Goal: Register for event/course

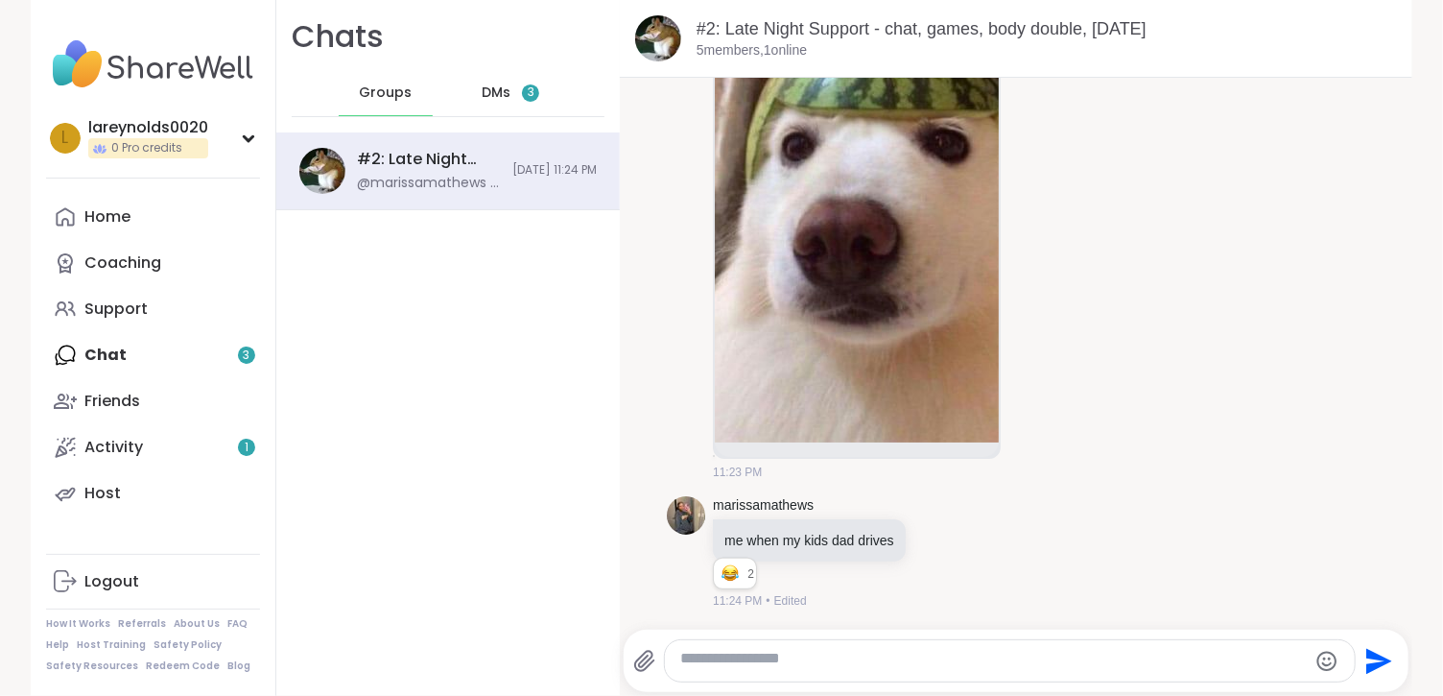
click at [558, 112] on div "DMs 3" at bounding box center [511, 93] width 94 height 46
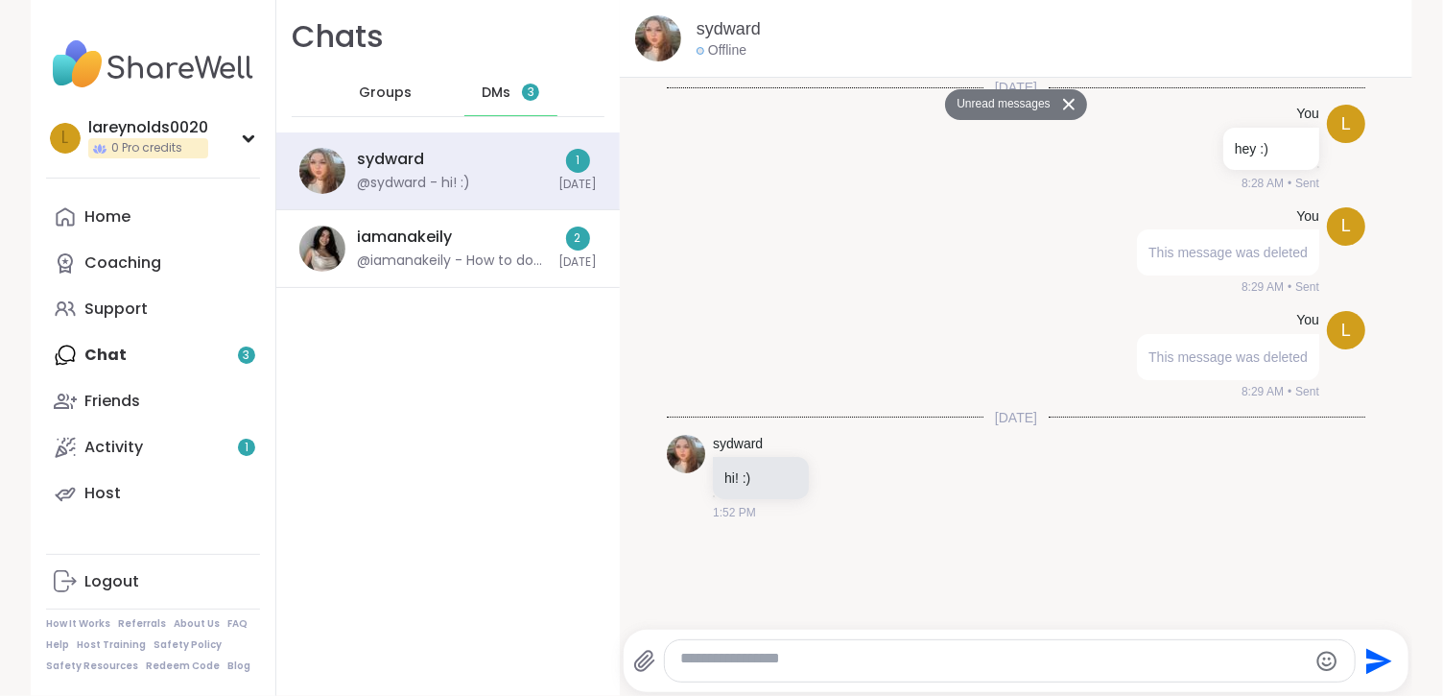
scroll to position [52, 0]
click at [850, 661] on textarea "Type your message" at bounding box center [993, 661] width 627 height 24
type textarea "**"
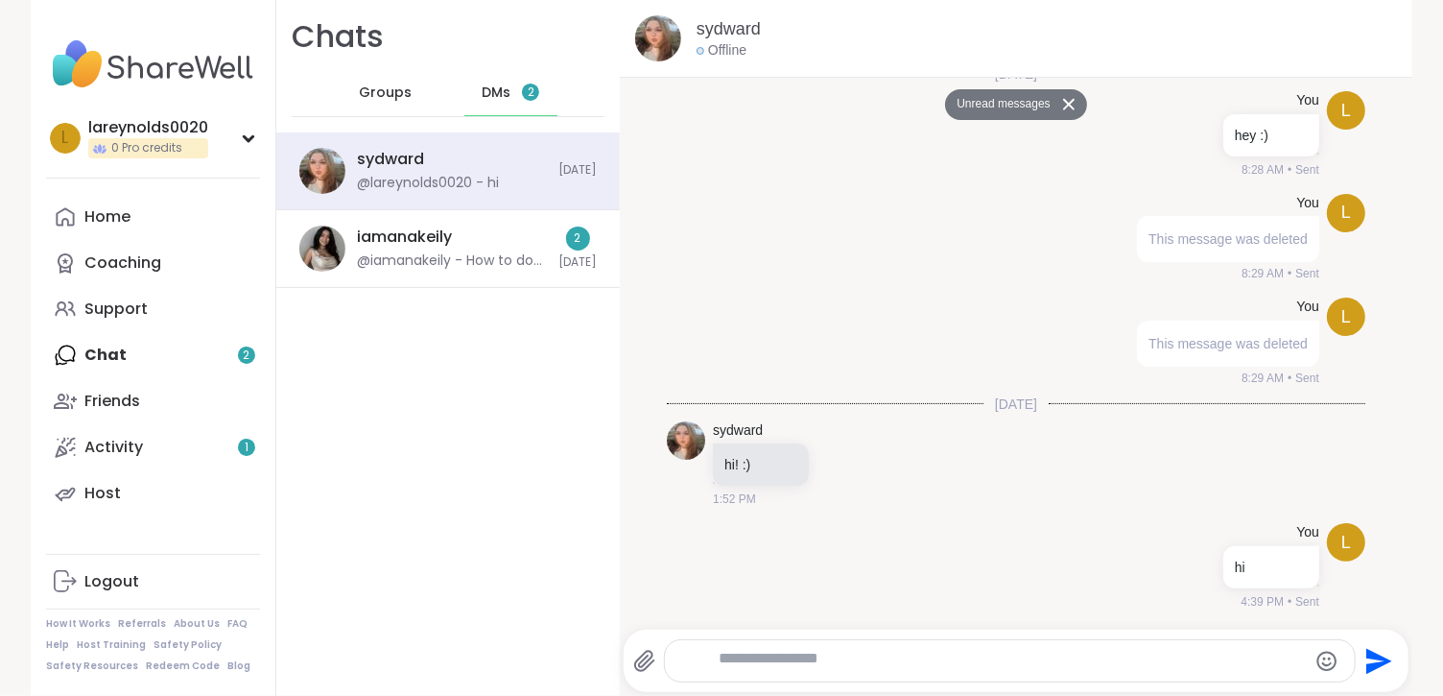
scroll to position [178, 0]
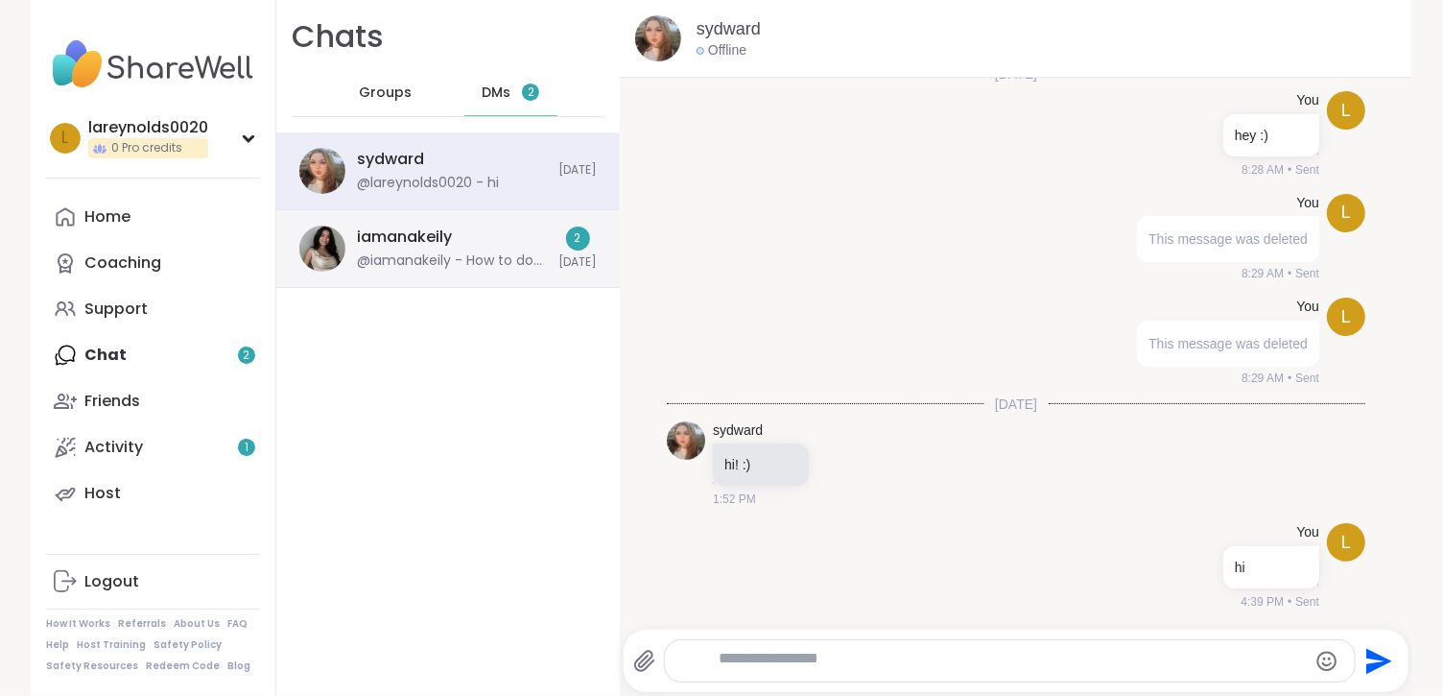
click at [452, 248] on div "iamanakeily" at bounding box center [404, 236] width 95 height 21
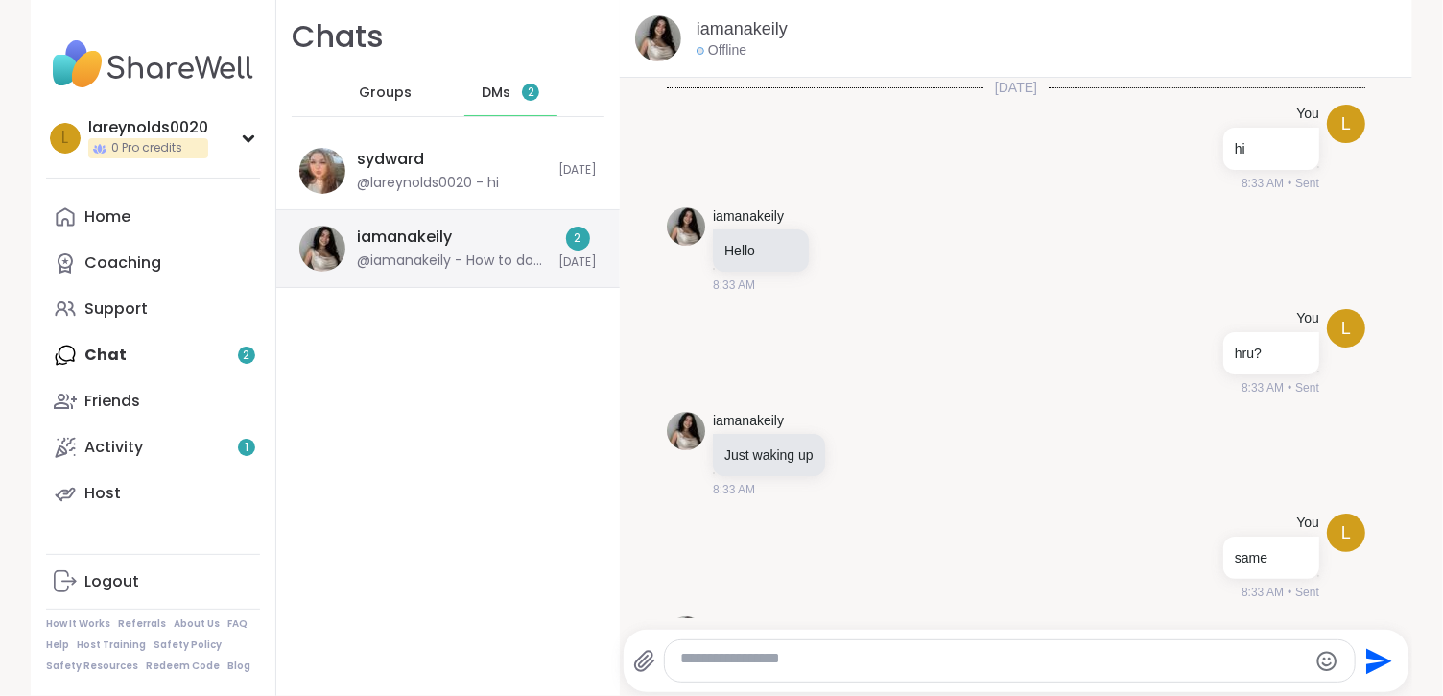
scroll to position [1672, 0]
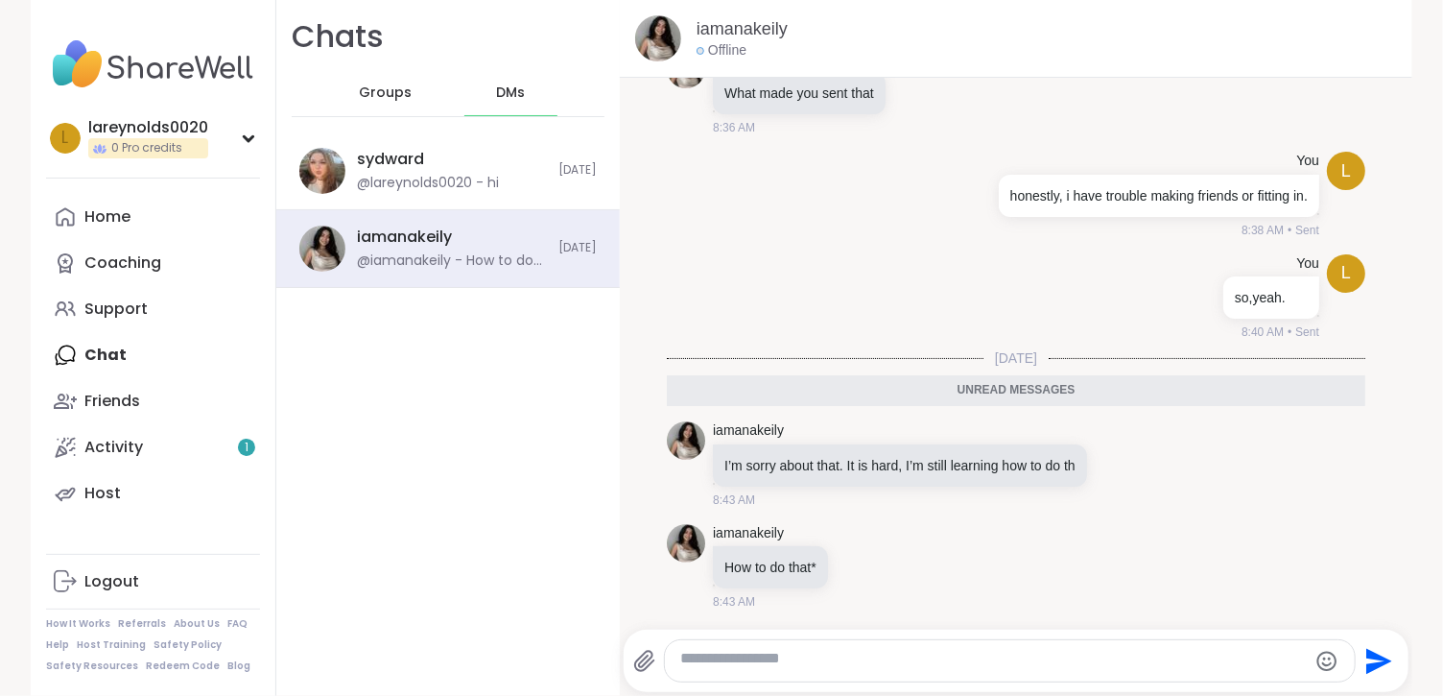
click at [1204, 663] on textarea "Type your message" at bounding box center [993, 661] width 627 height 24
type textarea "****"
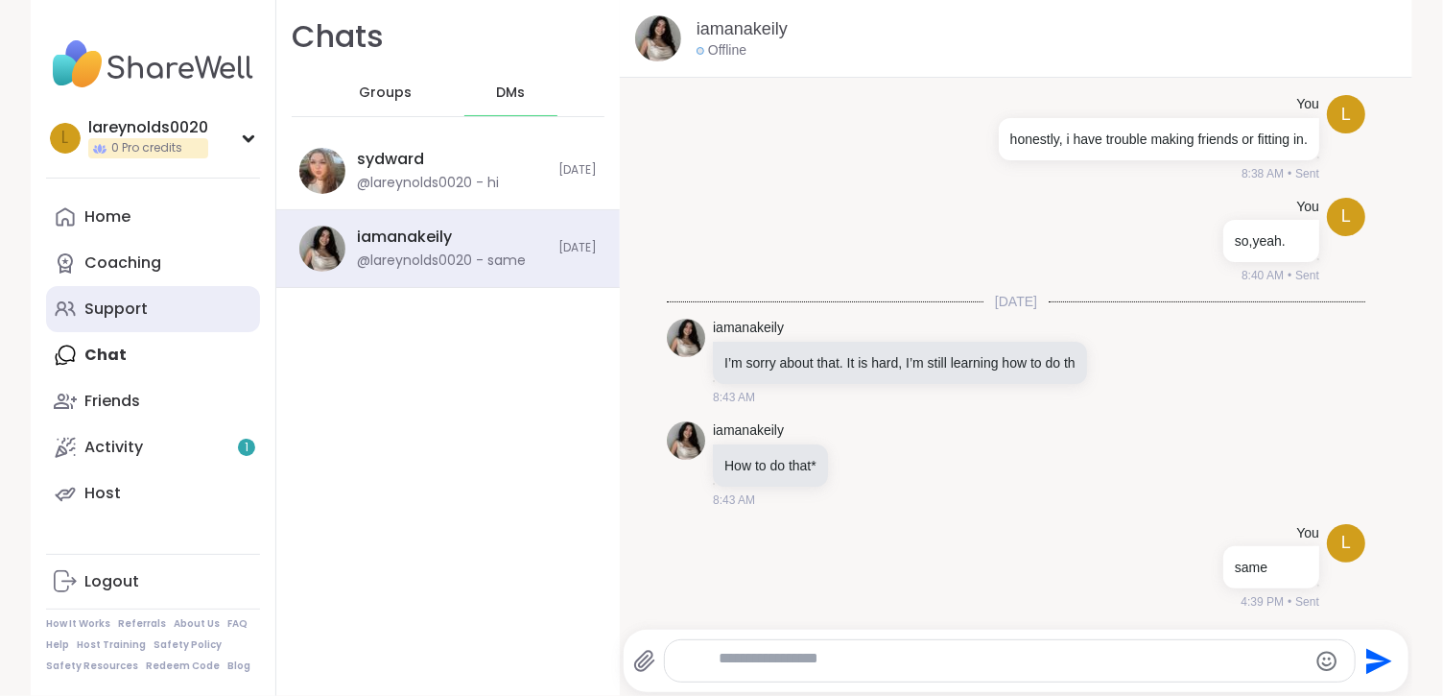
click at [109, 332] on link "Support" at bounding box center [153, 309] width 214 height 46
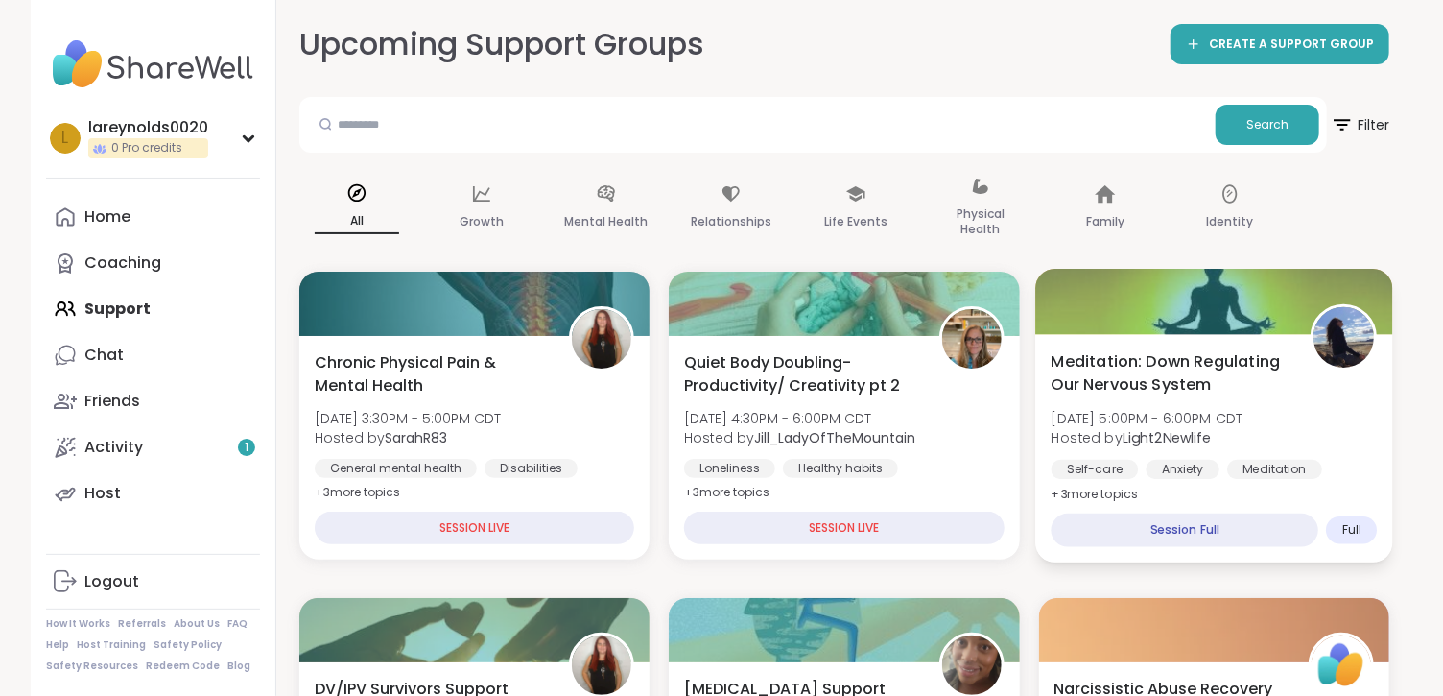
click at [1213, 547] on div "Session Full" at bounding box center [1185, 530] width 268 height 34
click at [1216, 547] on div "Session Full" at bounding box center [1185, 530] width 268 height 34
click at [1228, 396] on span "Meditation: Down Regulating Our Nervous System" at bounding box center [1170, 372] width 238 height 47
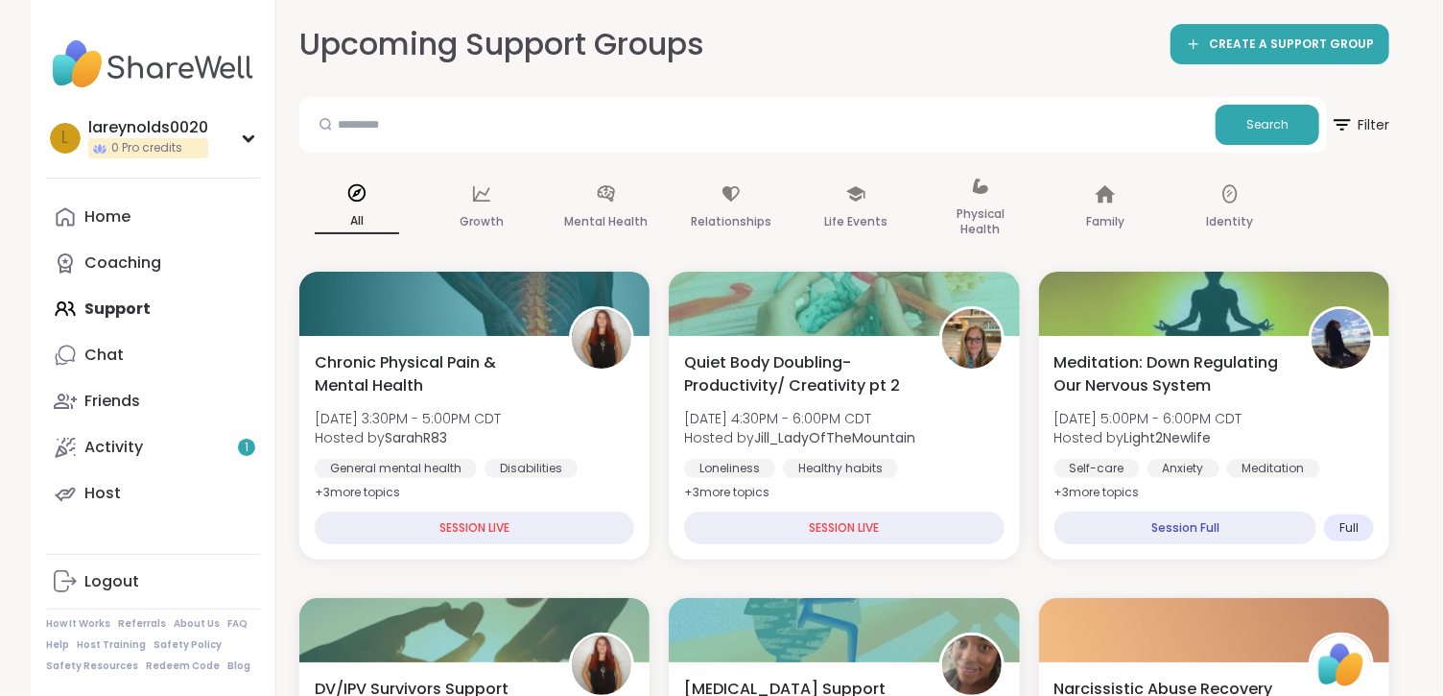
click at [1225, 373] on img at bounding box center [1221, 361] width 23 height 23
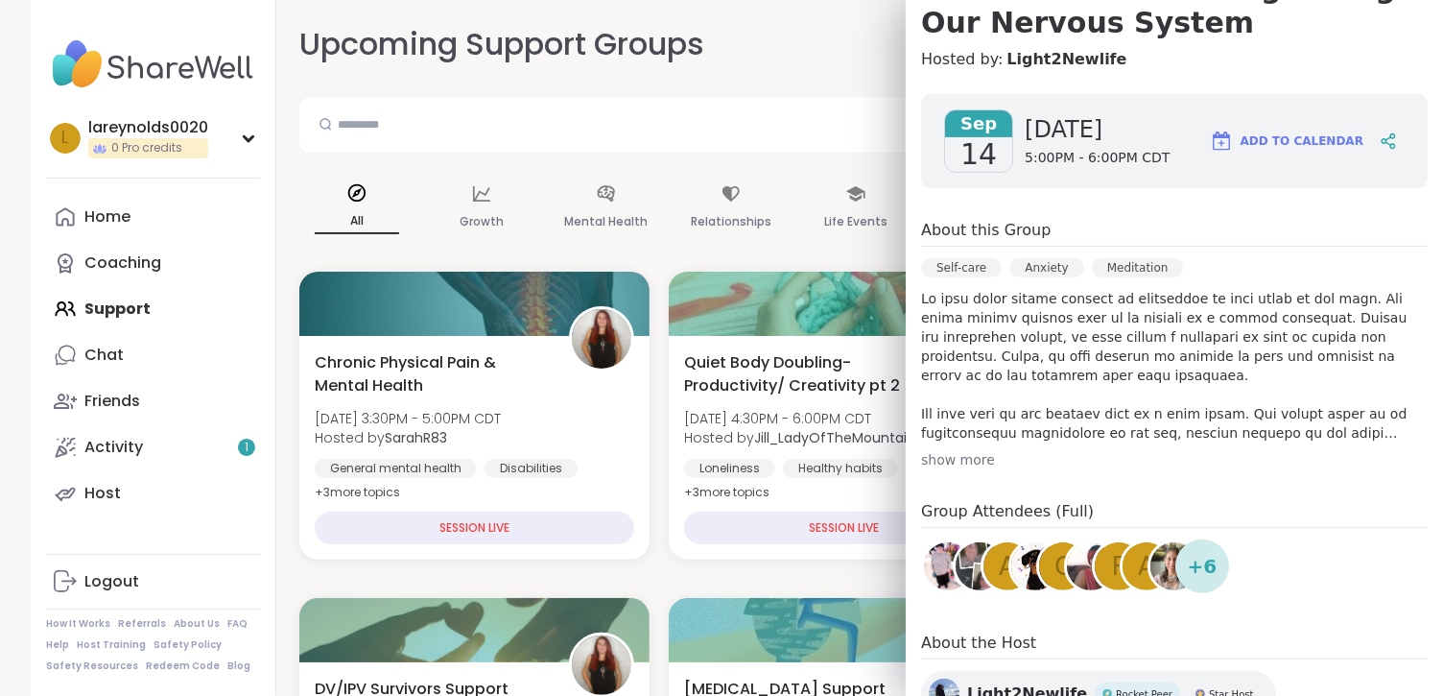
scroll to position [224, 0]
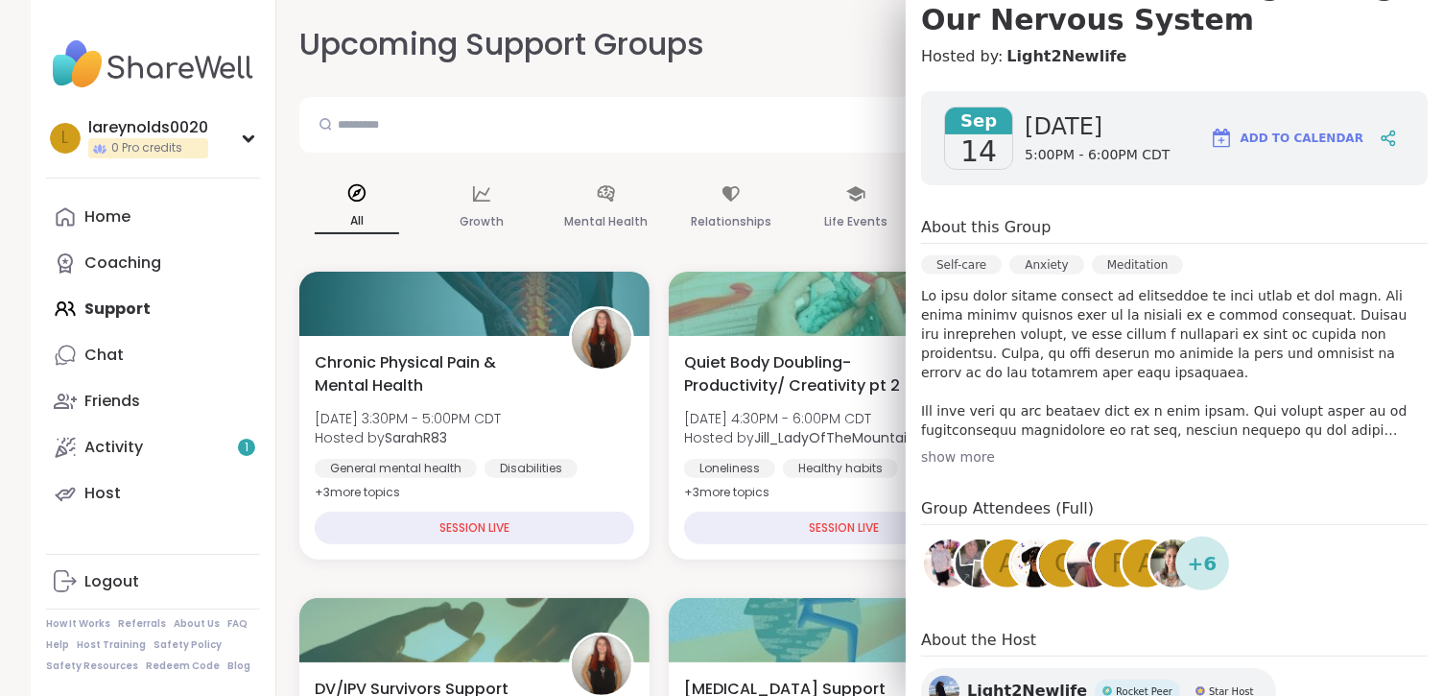
click at [1296, 439] on p at bounding box center [1174, 363] width 507 height 154
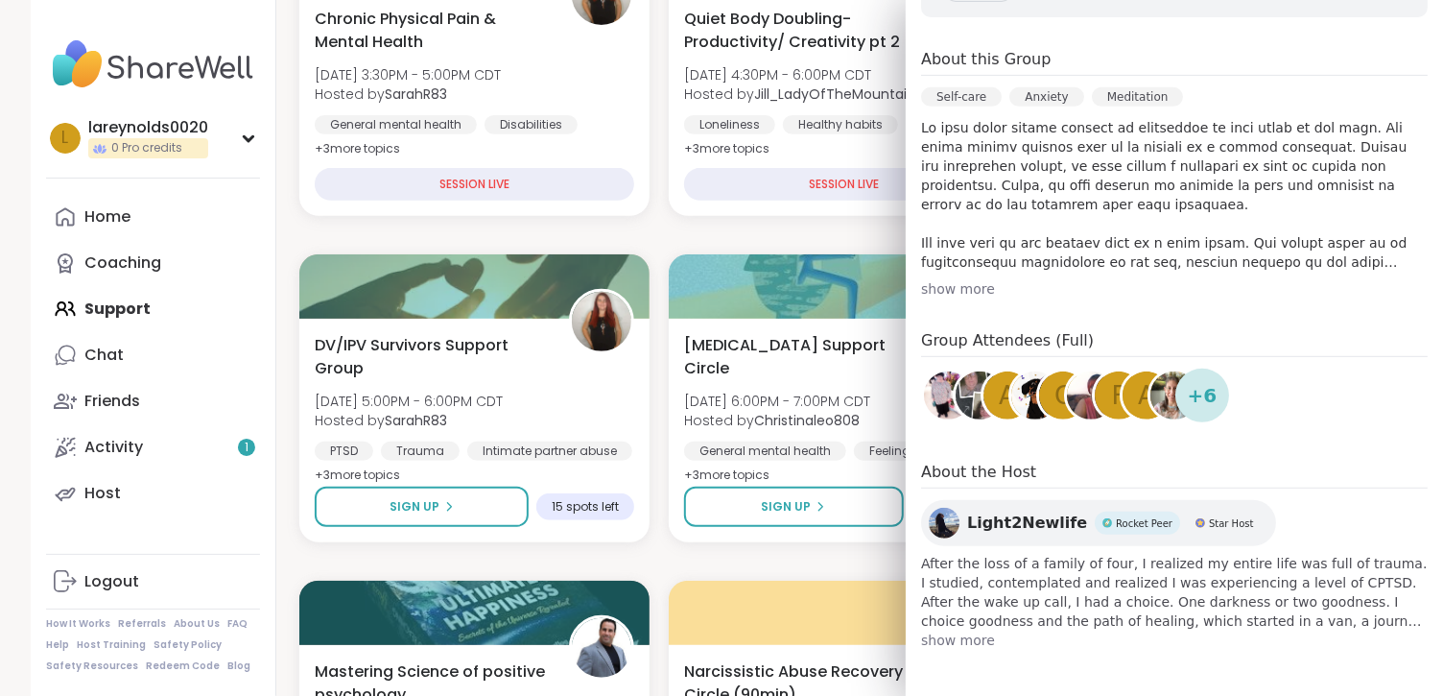
scroll to position [344, 0]
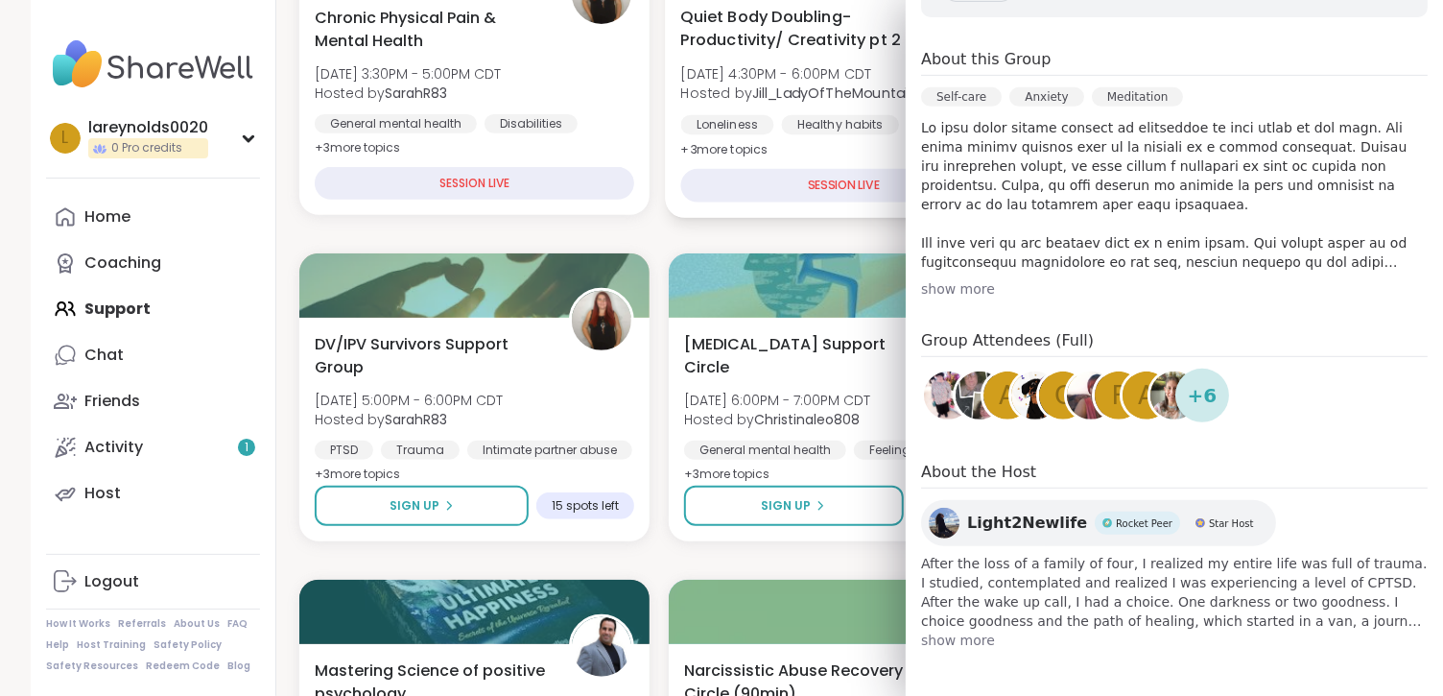
click at [804, 202] on div "SESSION LIVE" at bounding box center [844, 186] width 326 height 34
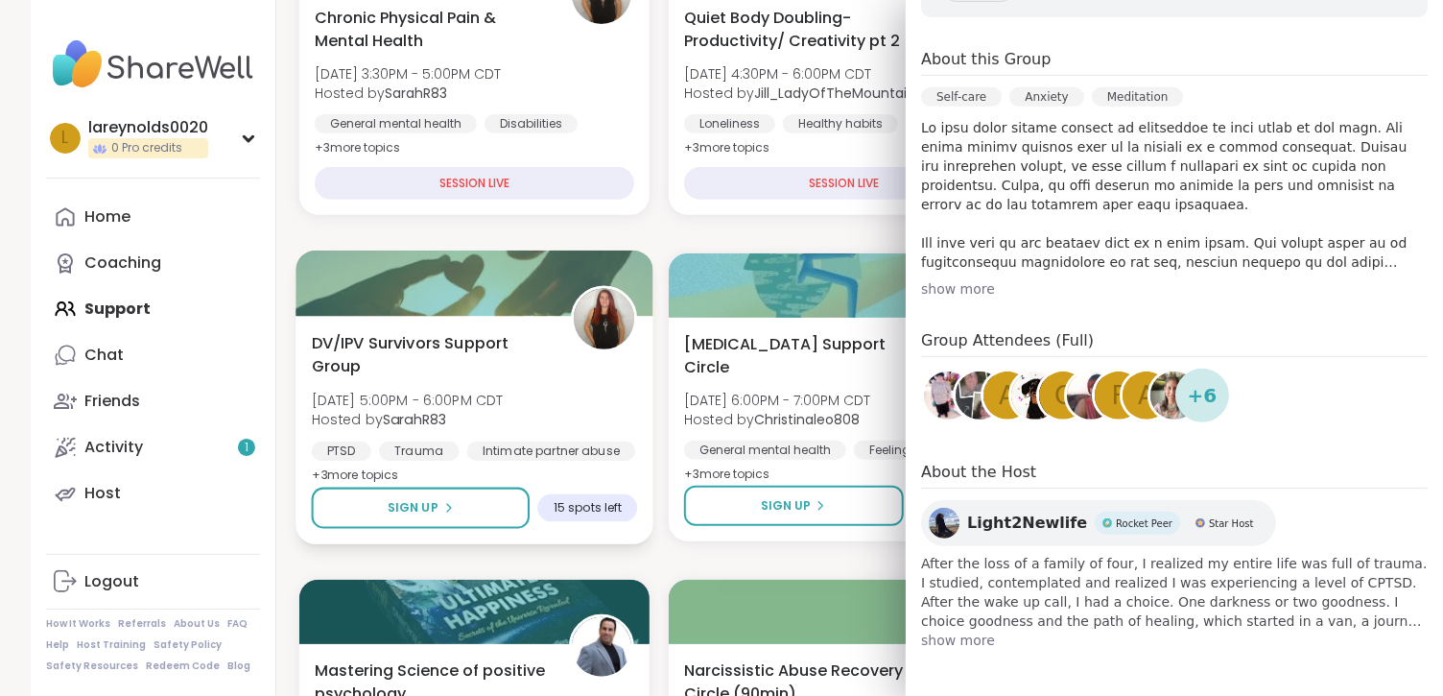
click at [560, 306] on div at bounding box center [475, 282] width 358 height 65
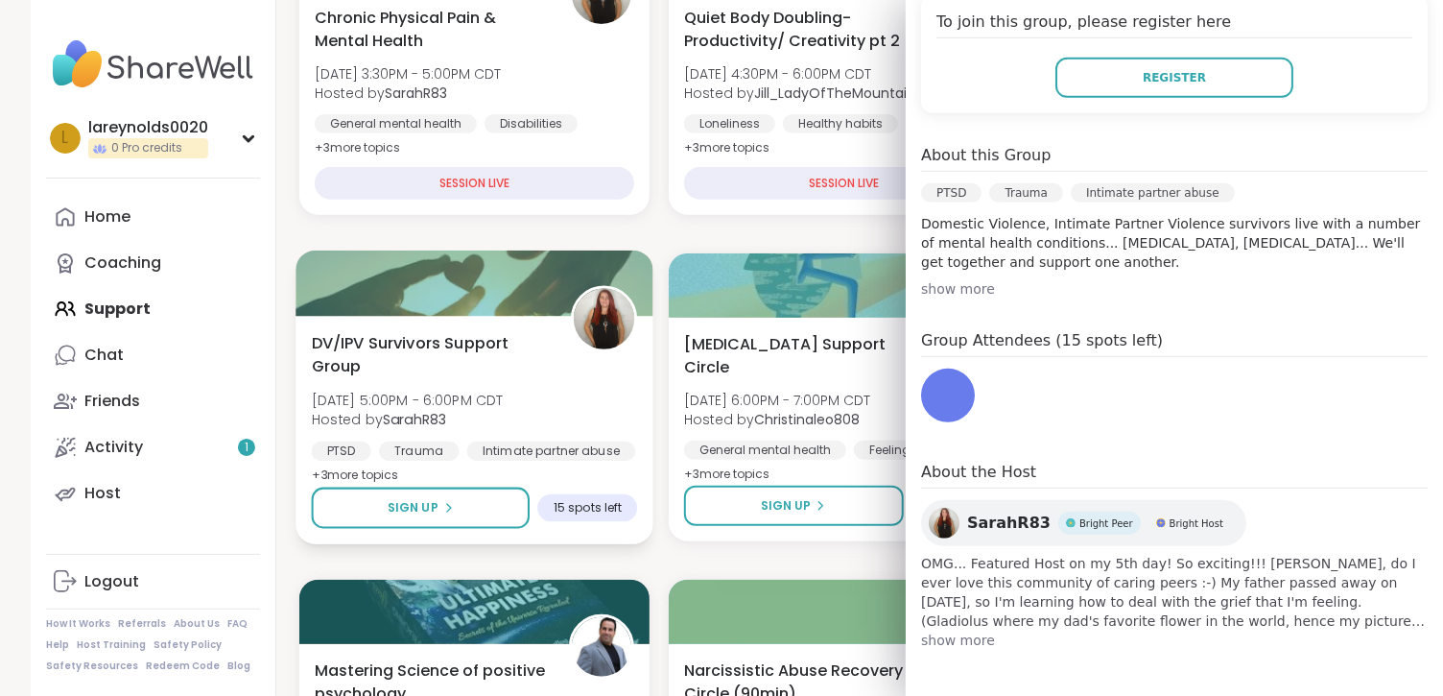
scroll to position [682, 0]
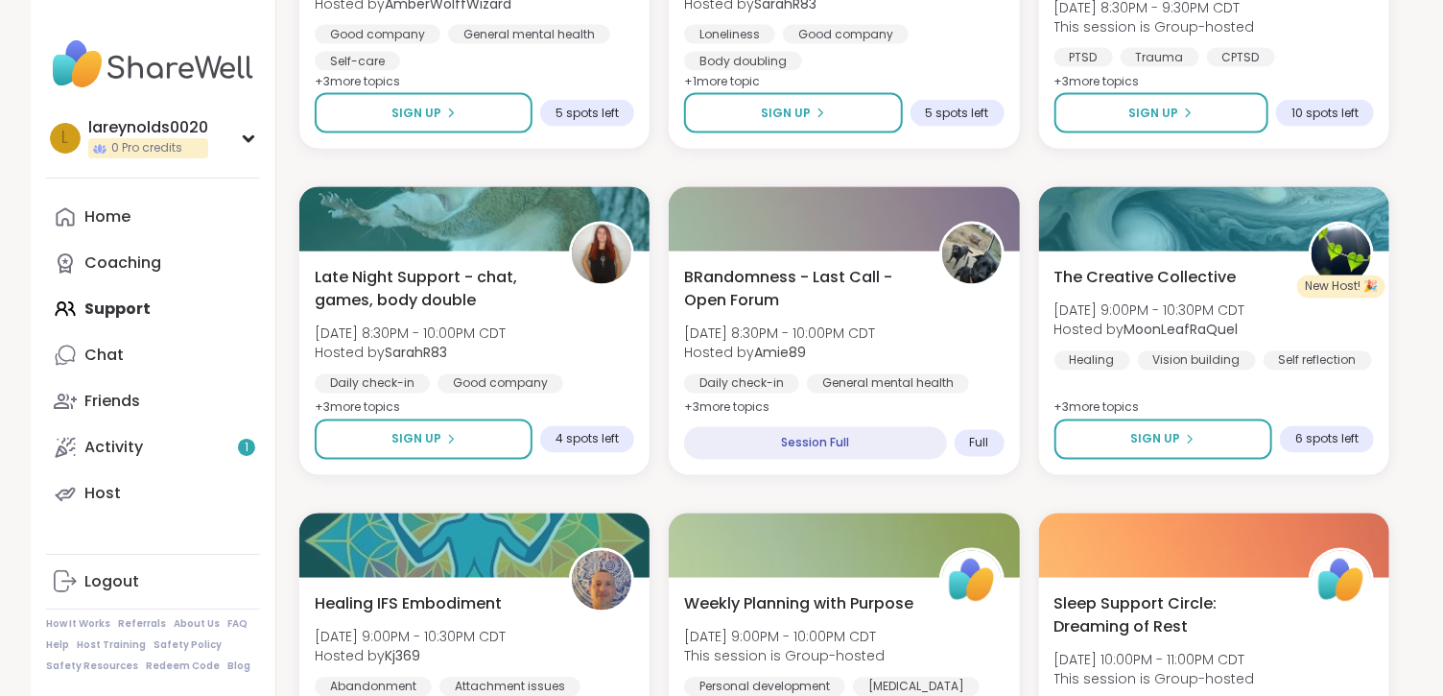
scroll to position [1719, 0]
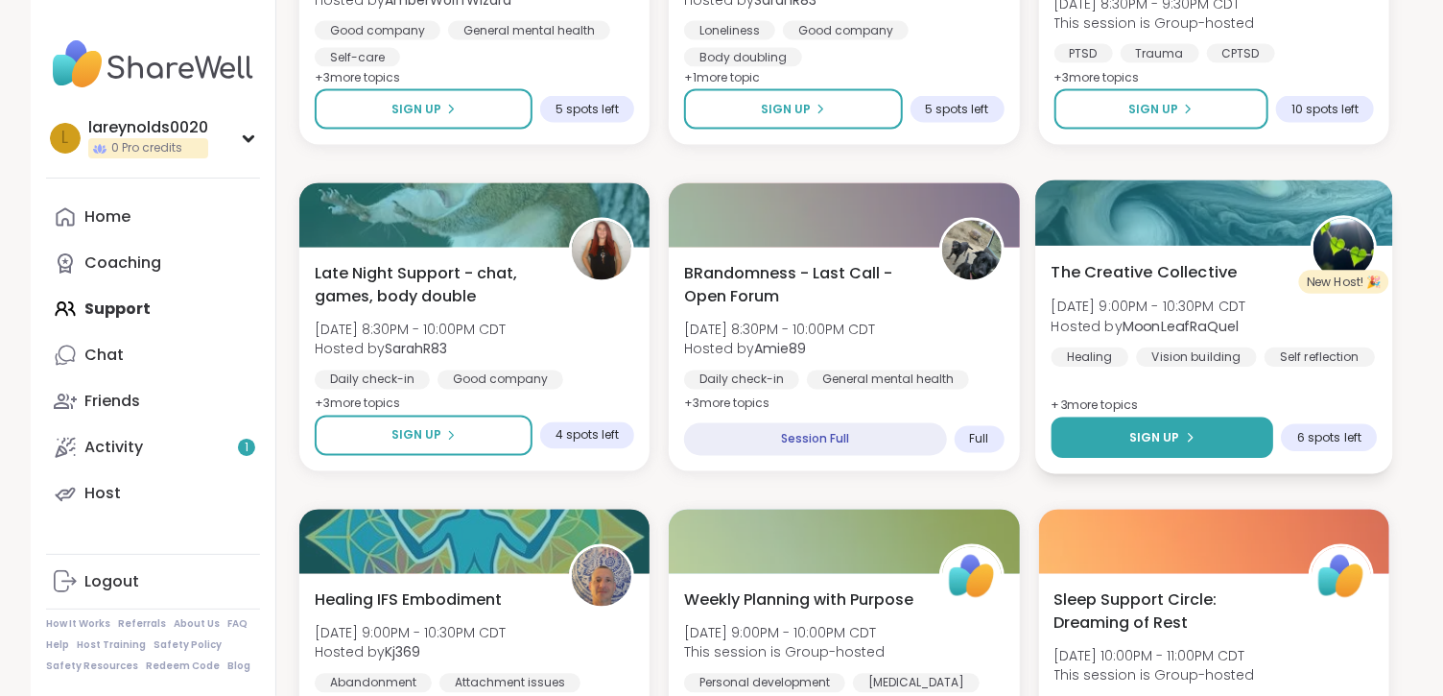
click at [1174, 459] on button "Sign Up" at bounding box center [1162, 437] width 223 height 41
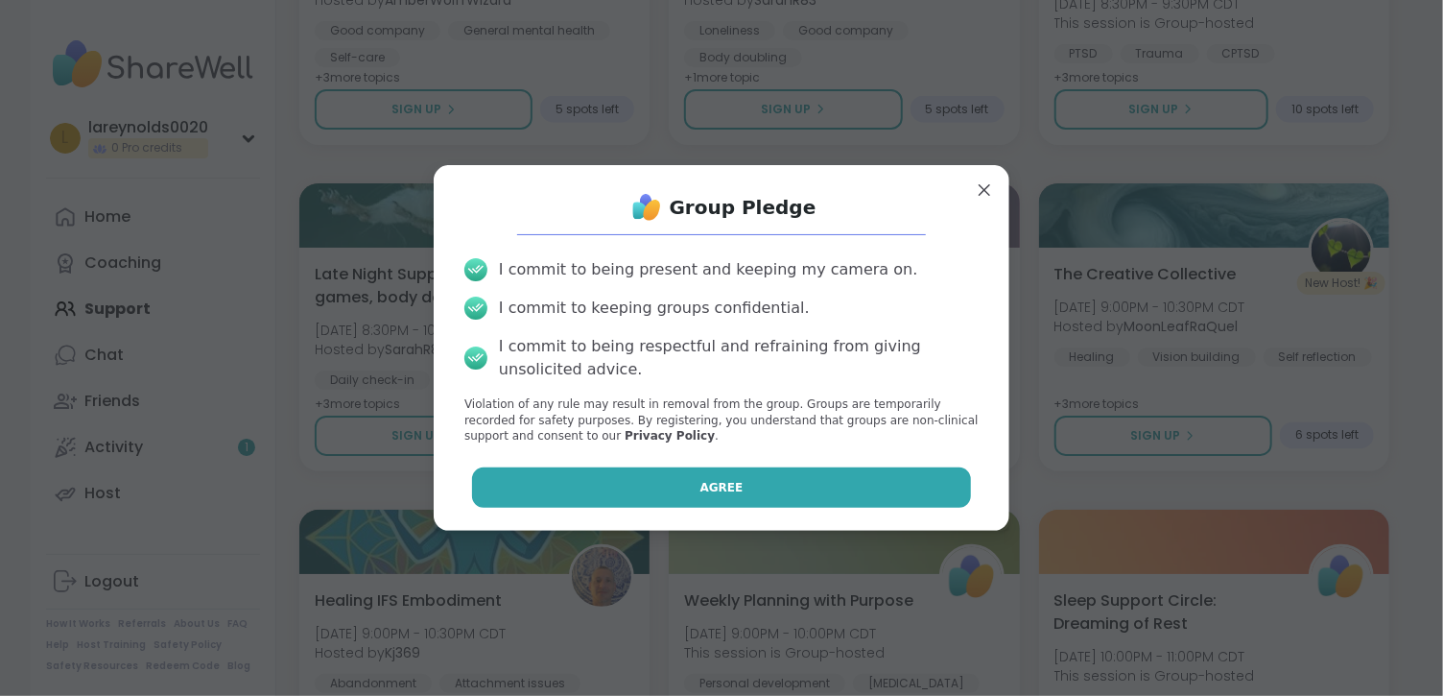
click at [688, 508] on button "Agree" at bounding box center [722, 487] width 500 height 40
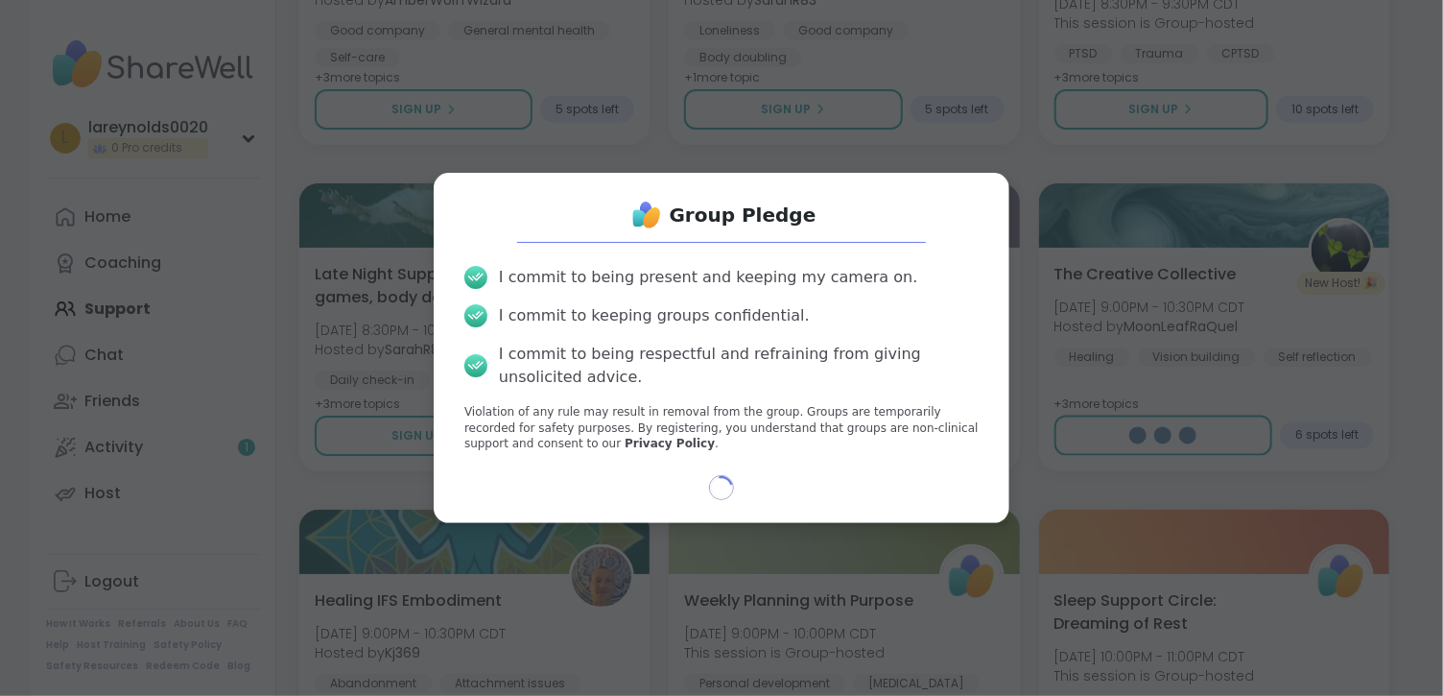
select select "**"
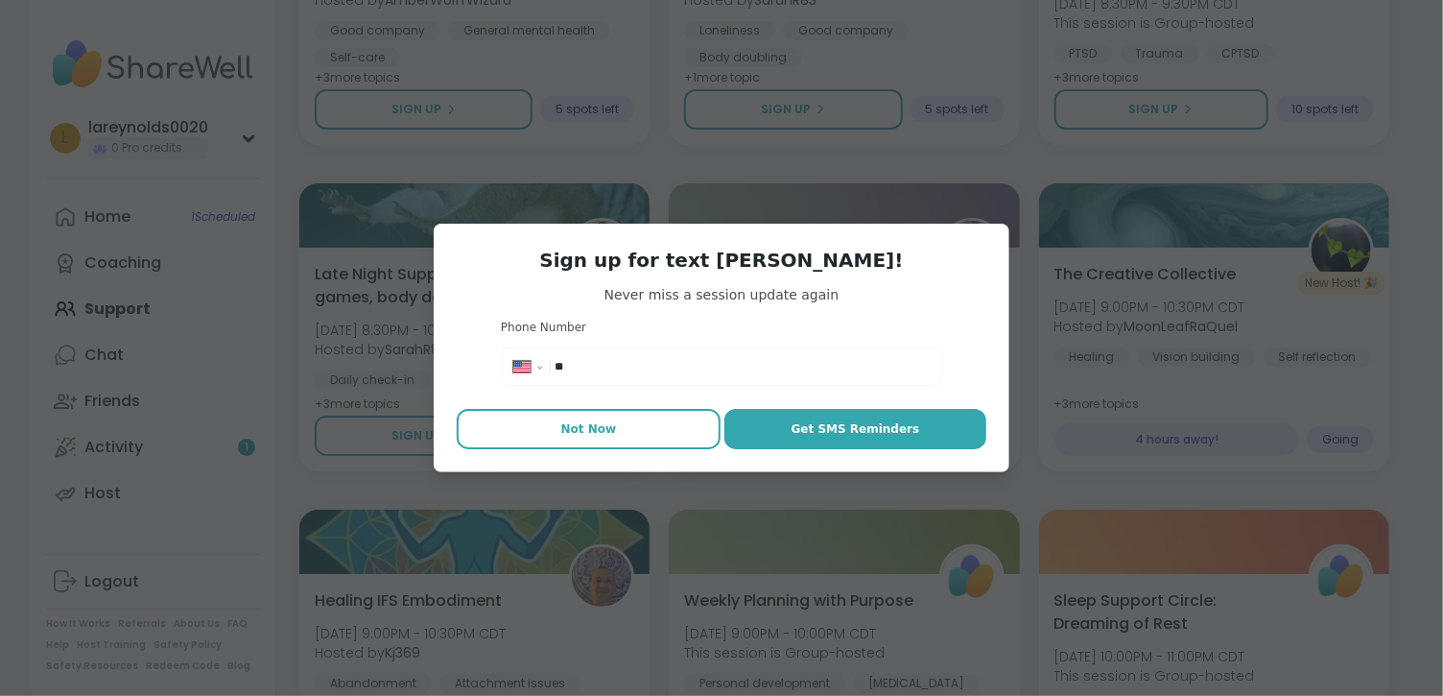
click at [602, 449] on button "Not Now" at bounding box center [589, 429] width 264 height 40
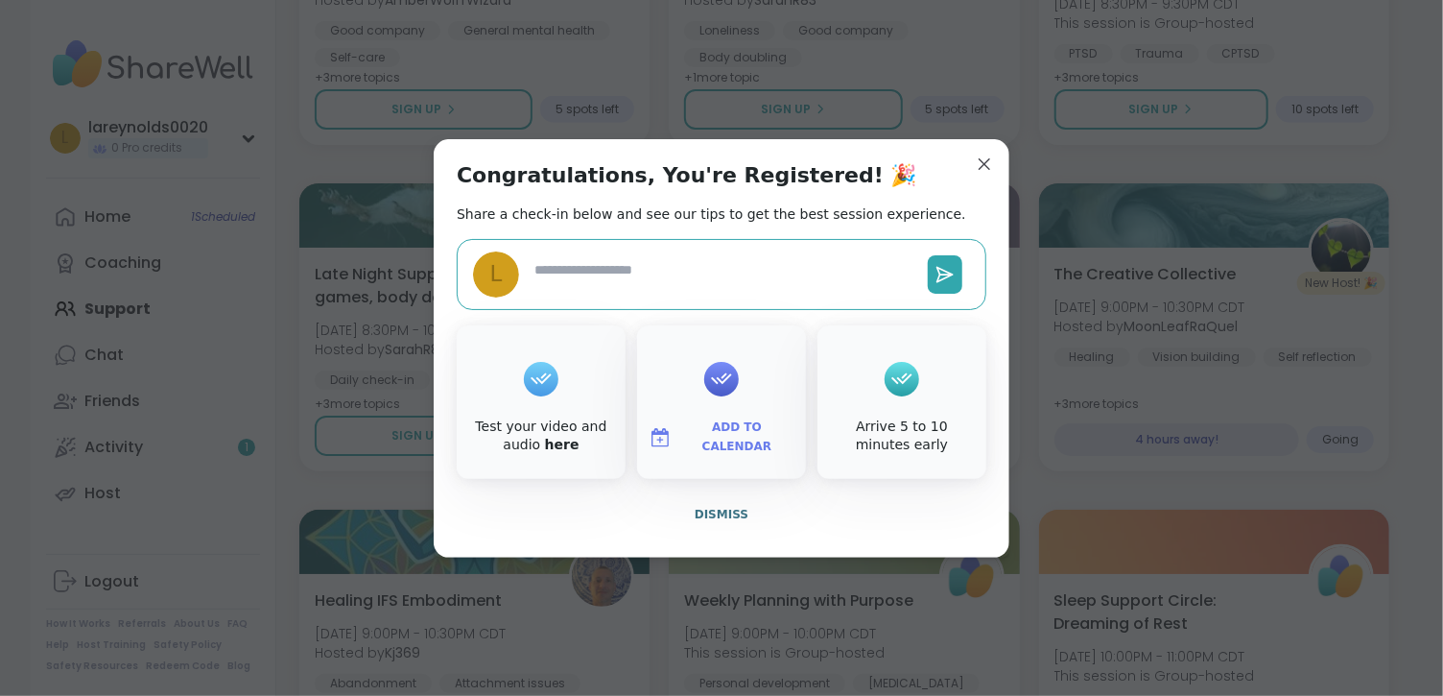
click at [604, 260] on textarea at bounding box center [723, 274] width 393 height 44
type textarea "*"
type textarea "**"
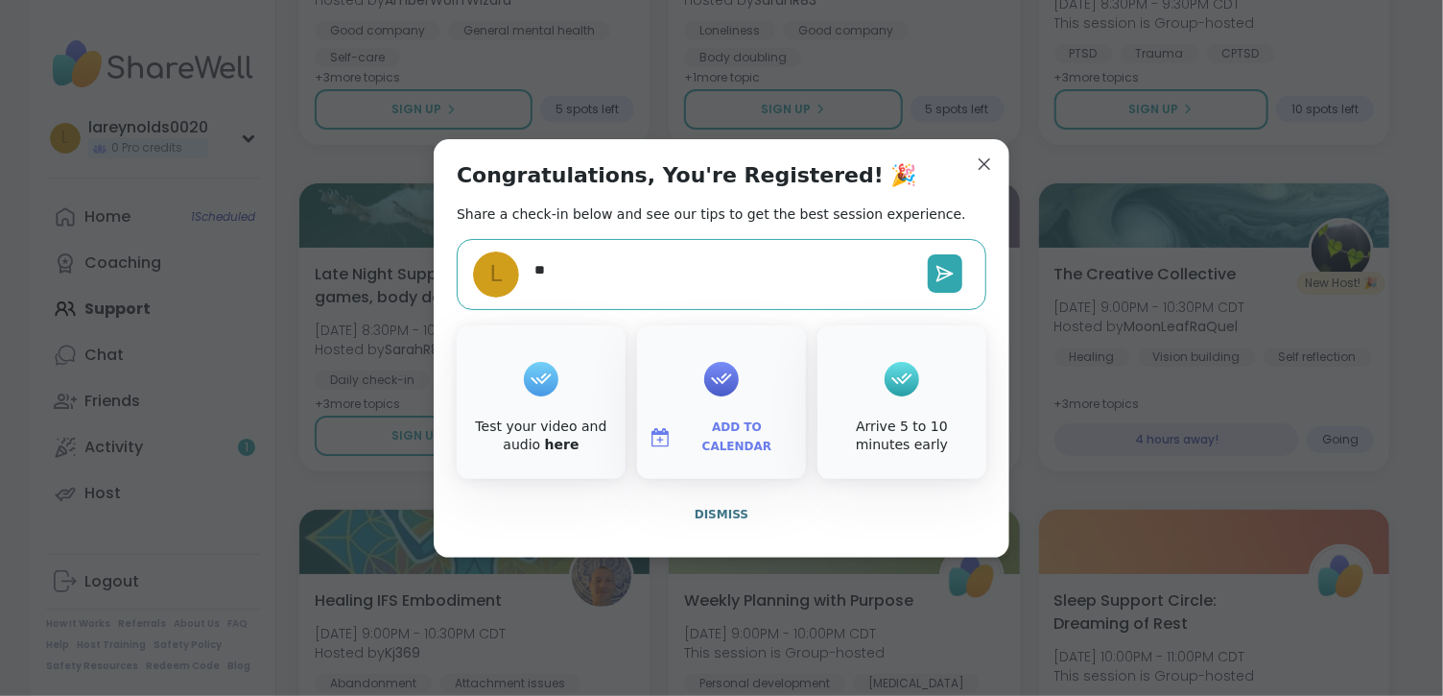
type textarea "*"
type textarea "***"
type textarea "*"
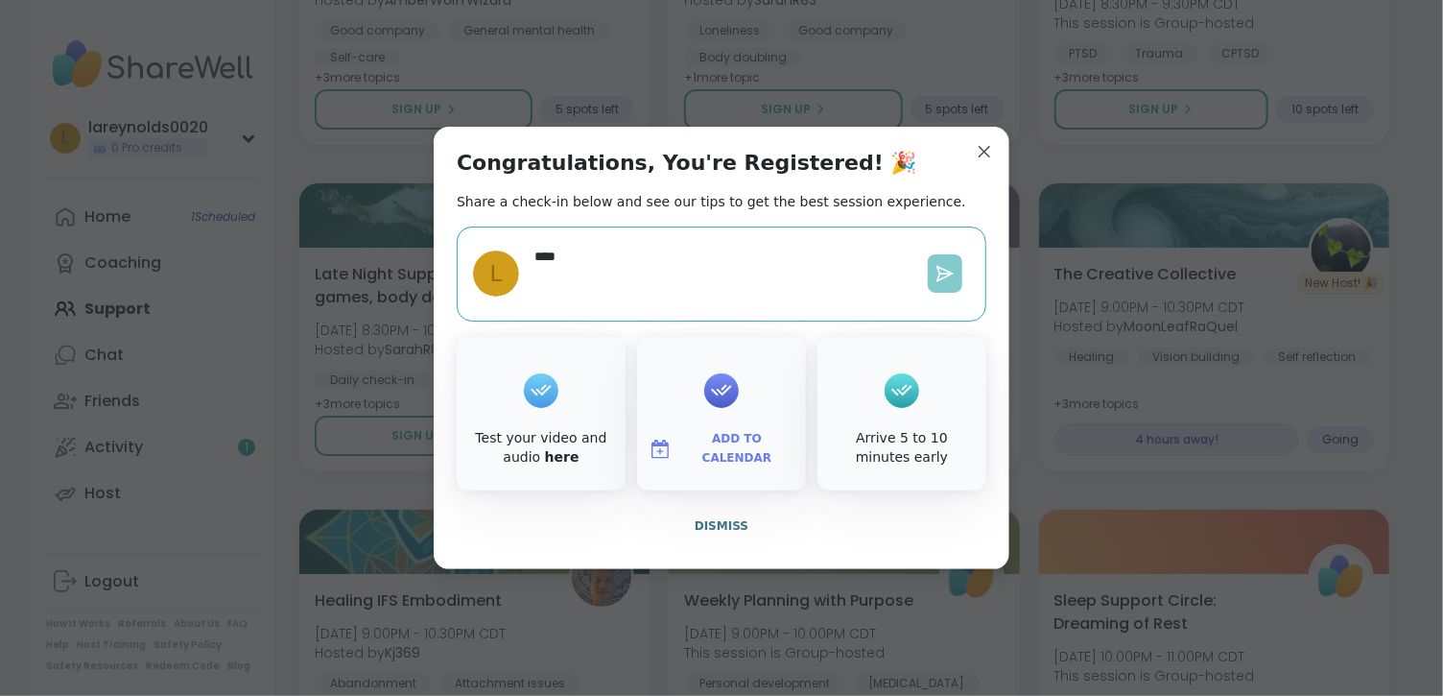
type textarea "***"
click at [942, 272] on button at bounding box center [945, 273] width 35 height 38
type textarea "*"
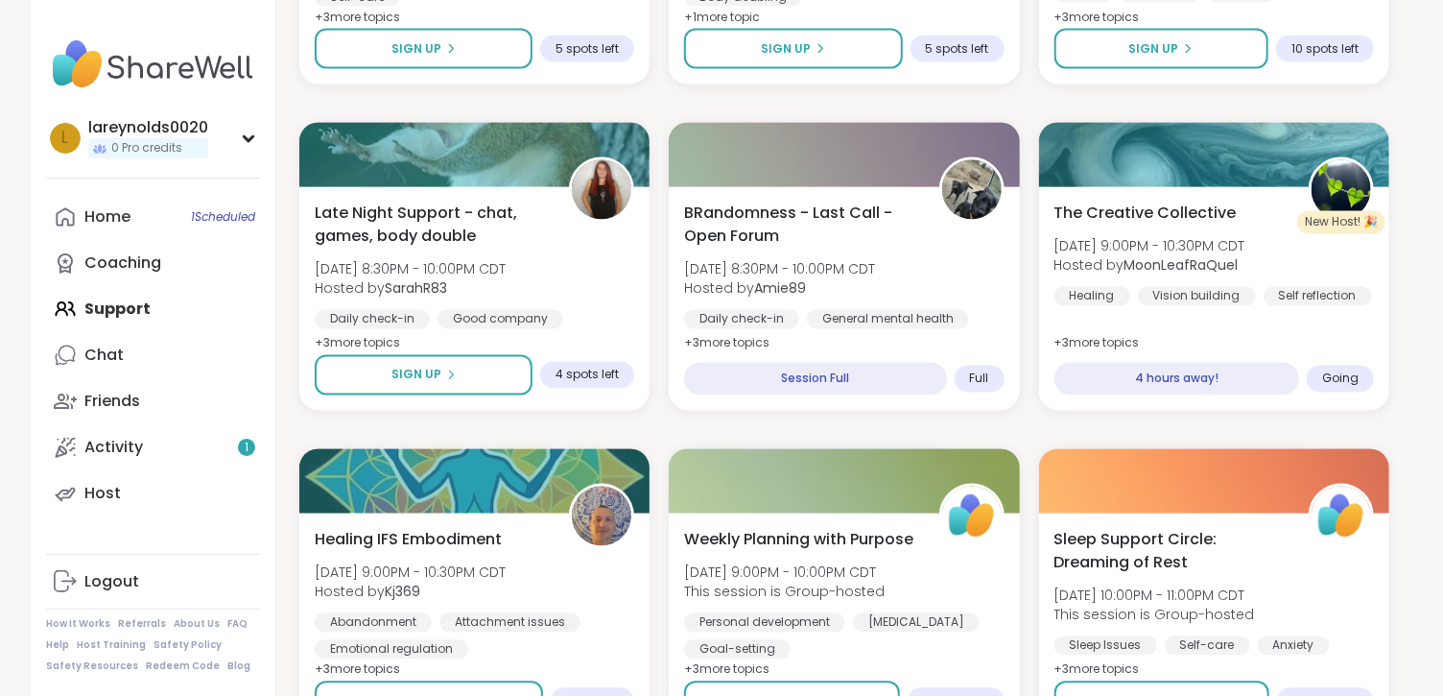
scroll to position [1822, 0]
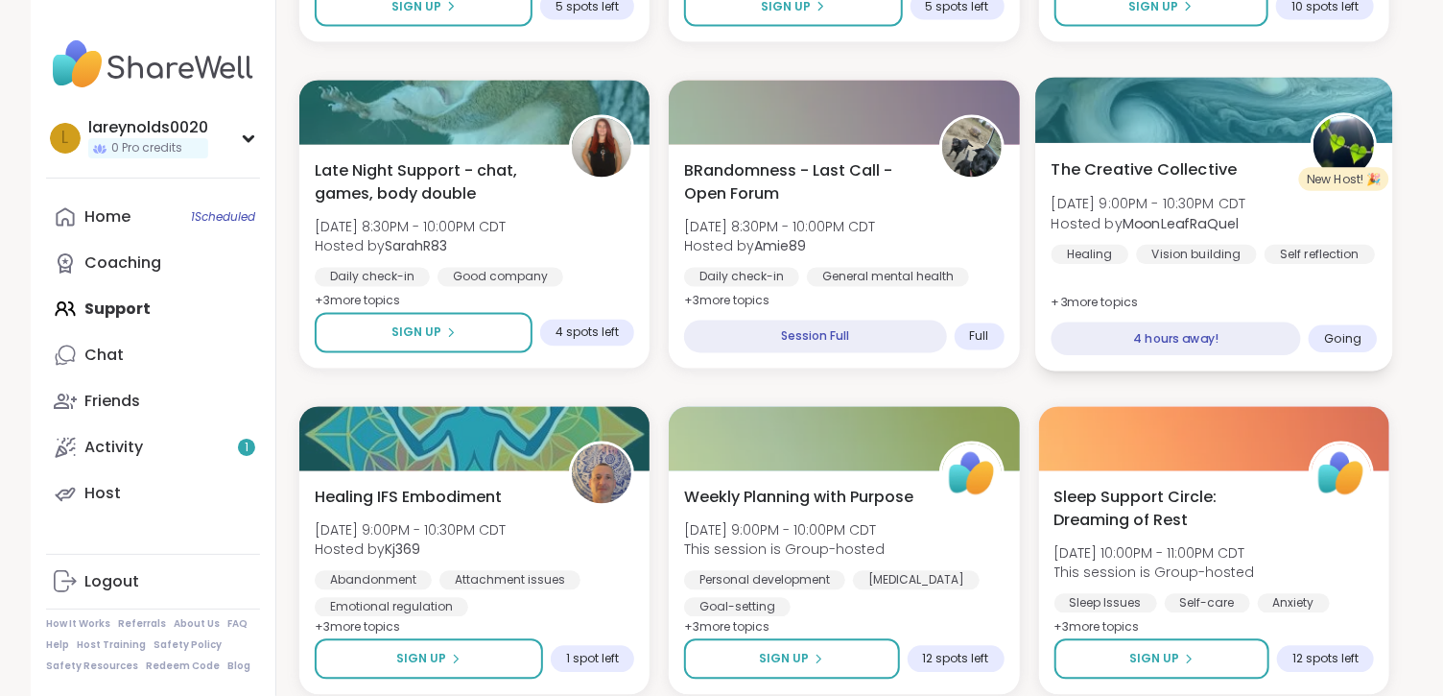
click at [1152, 356] on div "4 hours away!" at bounding box center [1175, 339] width 249 height 34
click at [1164, 356] on div "4 hours away!" at bounding box center [1175, 339] width 249 height 34
click at [1149, 181] on span "The Creative Collective" at bounding box center [1144, 169] width 186 height 23
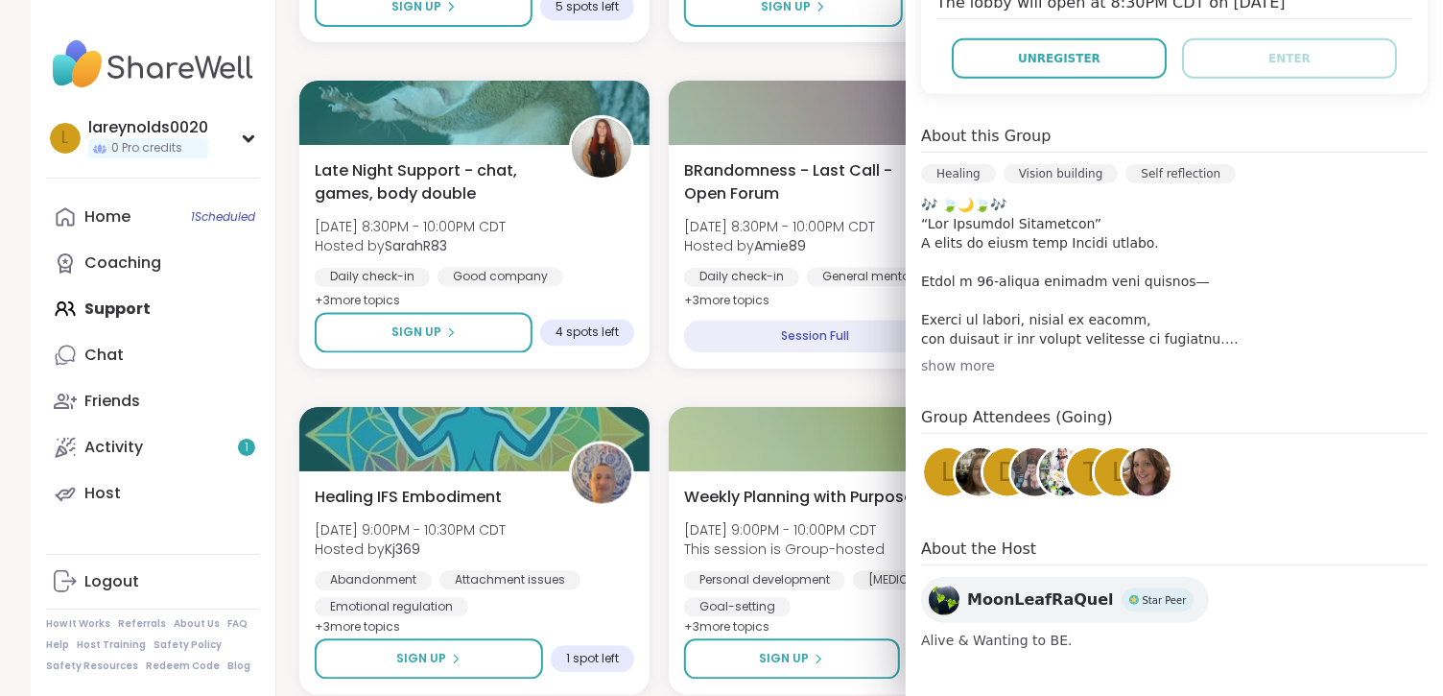
scroll to position [663, 0]
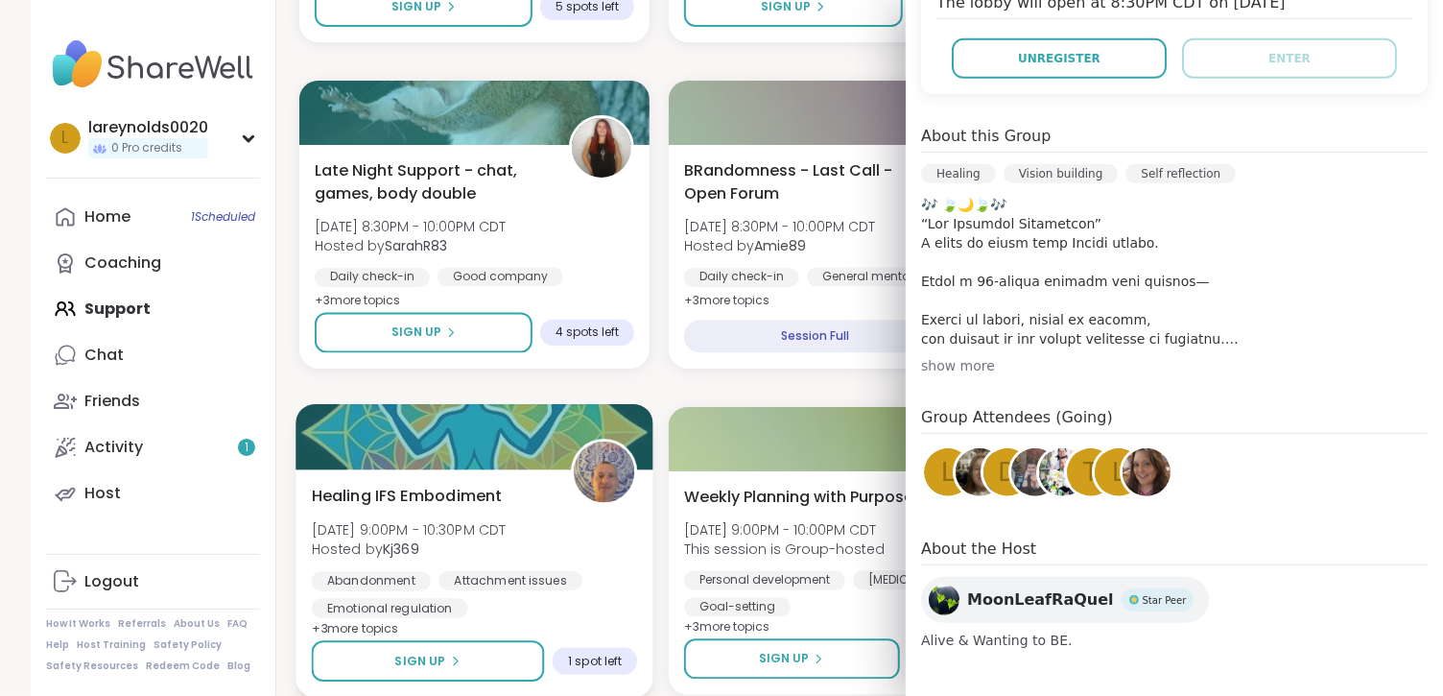
click at [653, 469] on div at bounding box center [475, 436] width 358 height 65
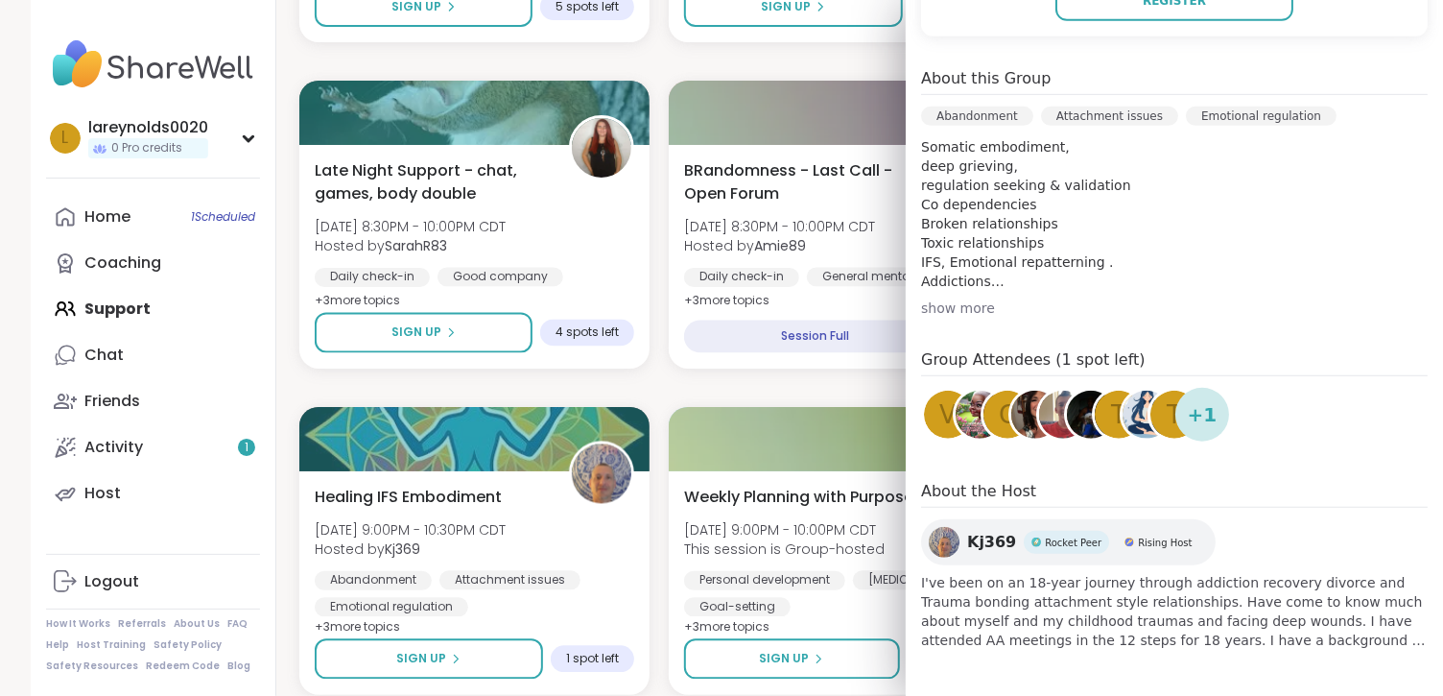
click at [715, 481] on div "Chronic Physical Pain & Mental Health [DATE] 3:30PM - 5:00PM CDT Hosted by Sara…" at bounding box center [844, 388] width 1090 height 3876
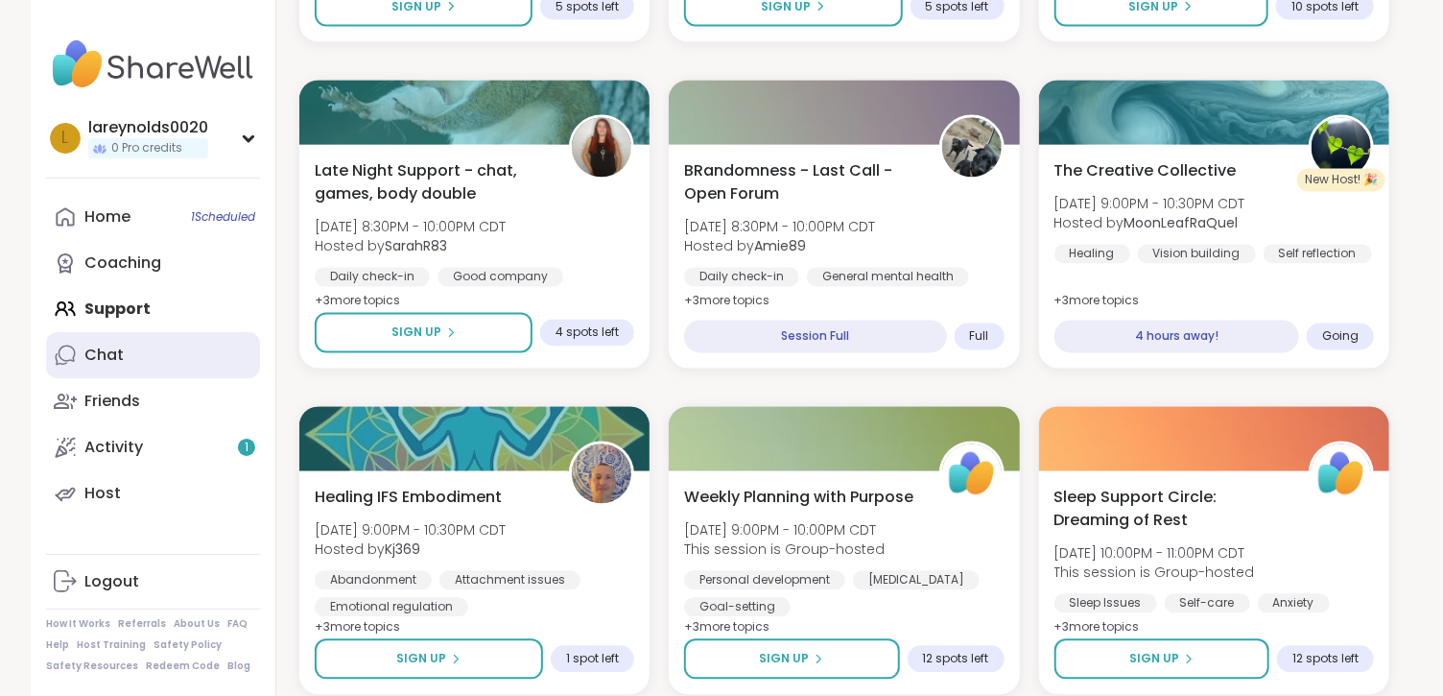
click at [102, 378] on link "Chat" at bounding box center [153, 355] width 214 height 46
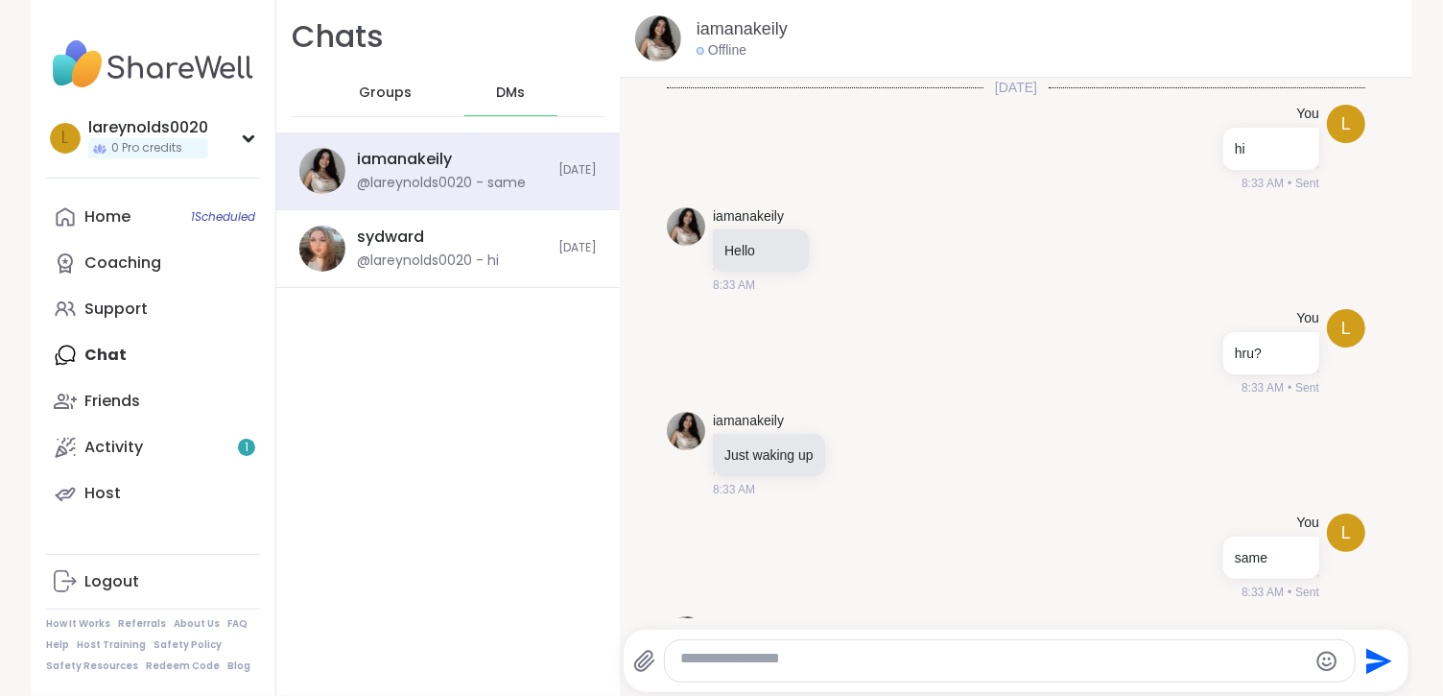
scroll to position [1718, 0]
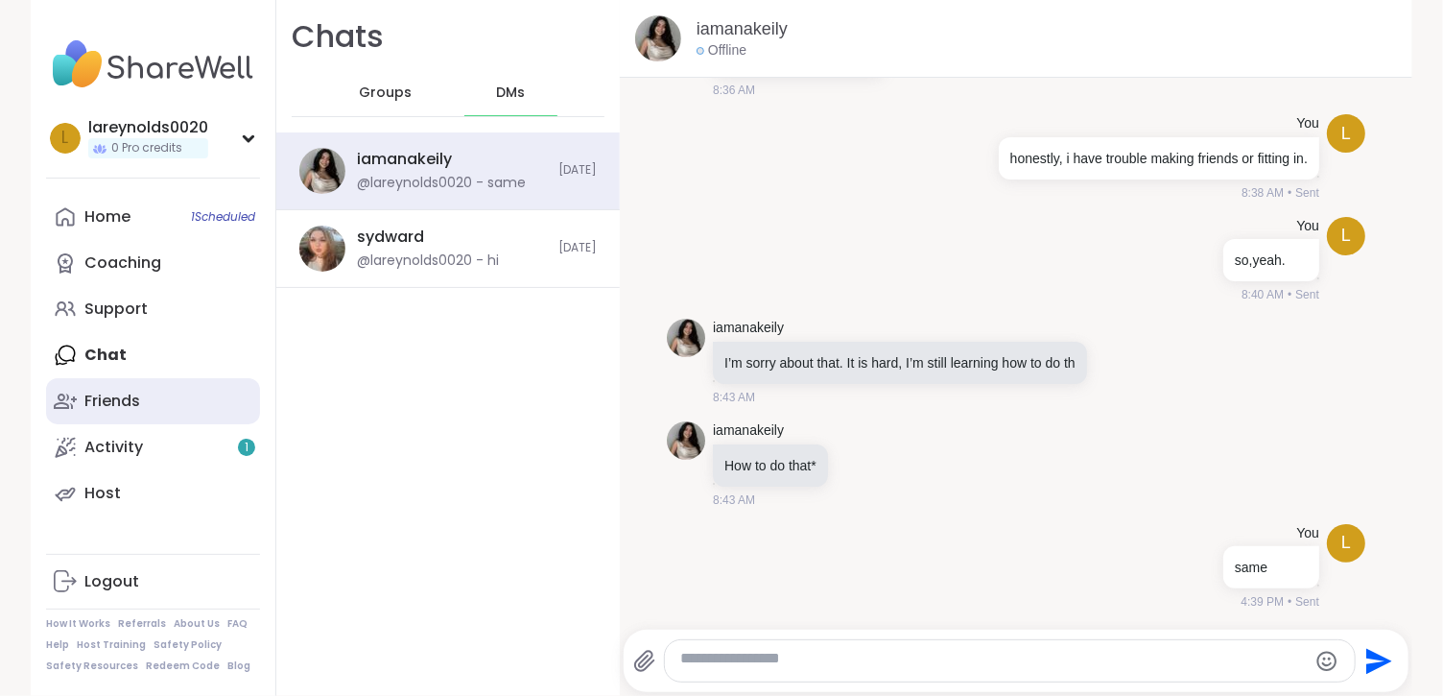
click at [104, 412] on div "Friends" at bounding box center [112, 401] width 56 height 21
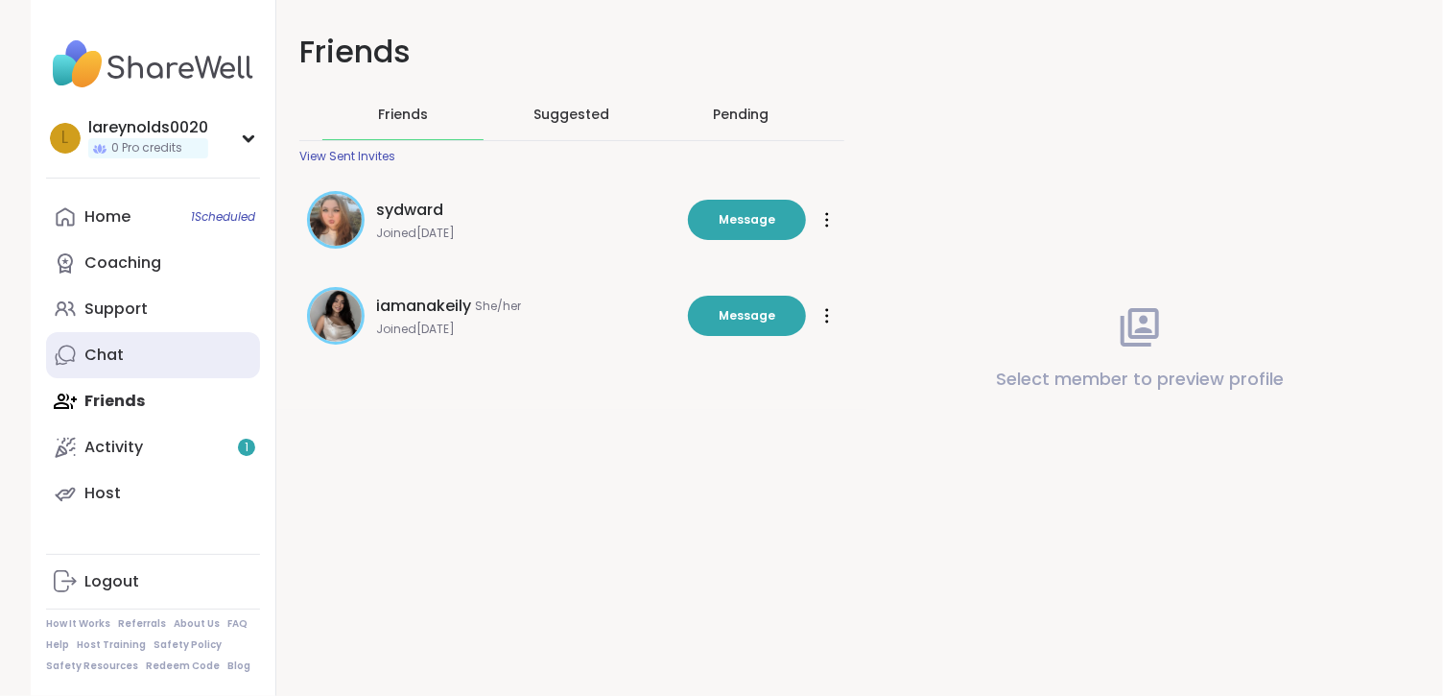
click at [105, 366] on div "Chat" at bounding box center [103, 354] width 39 height 21
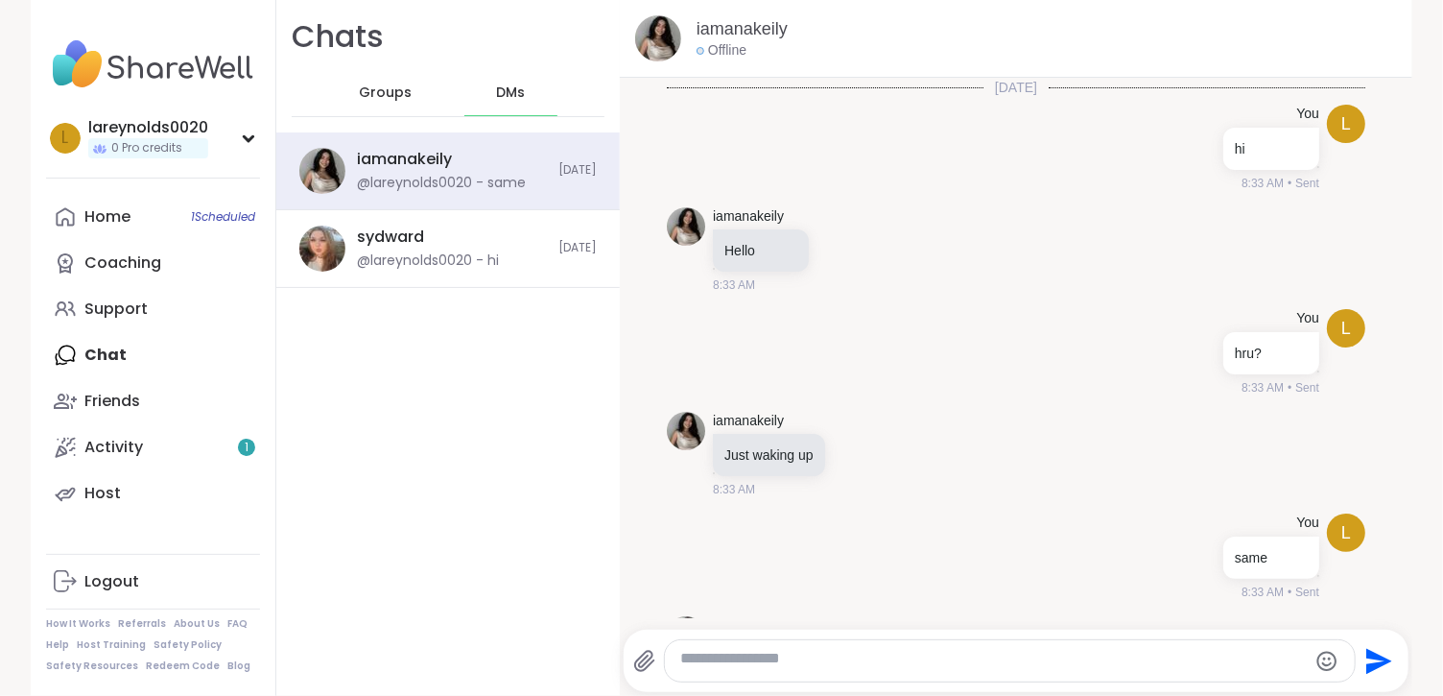
scroll to position [1718, 0]
